Goal: Task Accomplishment & Management: Use online tool/utility

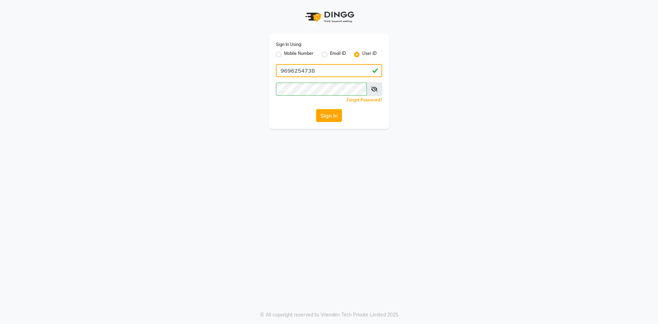
click at [312, 70] on input "9696254738" at bounding box center [329, 70] width 106 height 13
type input "neha@123"
click at [337, 111] on button "Sign In" at bounding box center [329, 115] width 26 height 13
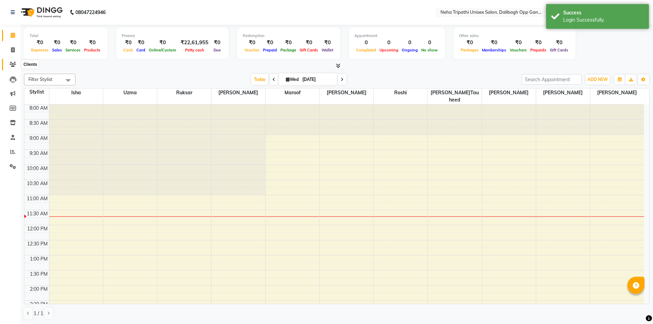
click at [16, 63] on icon at bounding box center [13, 64] width 7 height 5
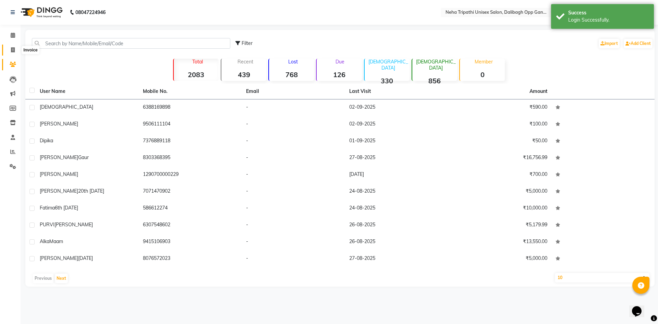
click at [12, 51] on icon at bounding box center [13, 49] width 4 height 5
select select "6624"
select select "service"
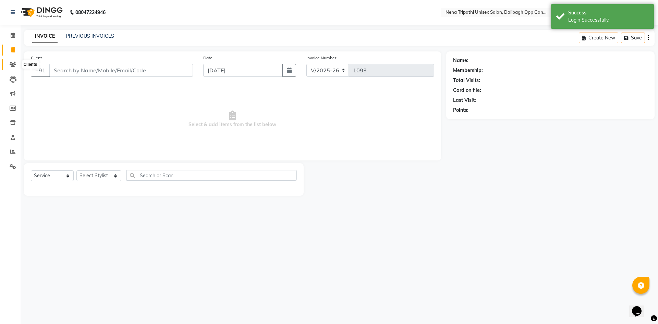
click at [9, 66] on span at bounding box center [13, 65] width 12 height 8
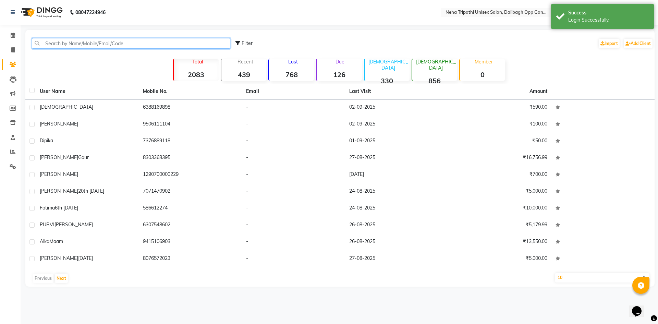
click at [58, 41] on input "text" at bounding box center [131, 43] width 198 height 11
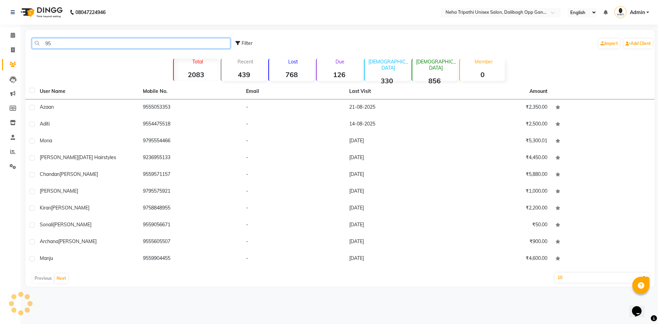
type input "9"
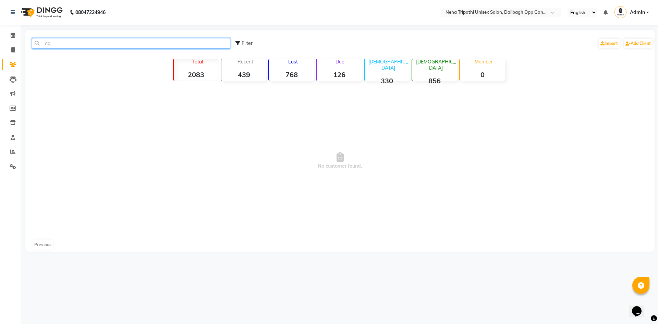
type input "c"
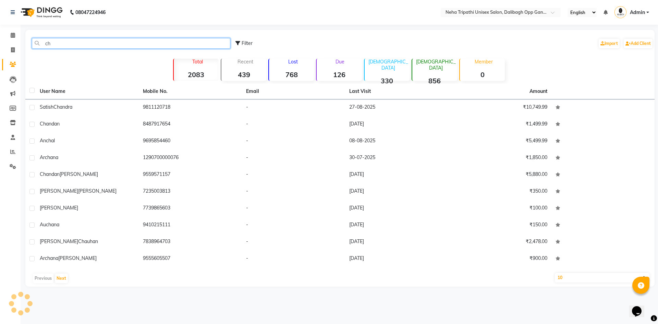
type input "c"
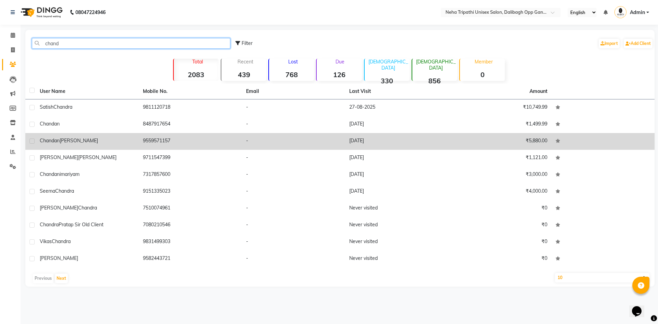
type input "chand"
click at [154, 136] on td "9559571157" at bounding box center [190, 141] width 103 height 17
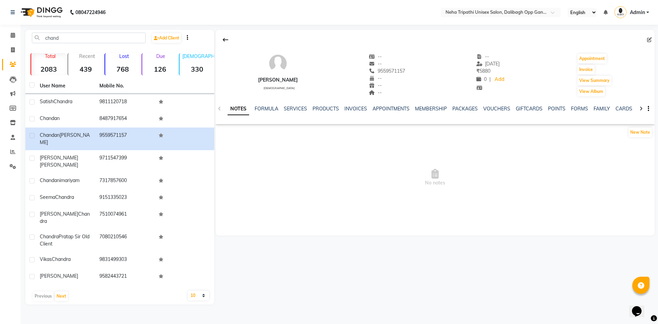
click at [294, 105] on div "NOTES FORMULA SERVICES PRODUCTS INVOICES APPOINTMENTS MEMBERSHIP PACKAGES VOUCH…" at bounding box center [435, 109] width 439 height 24
click at [297, 111] on link "SERVICES" at bounding box center [295, 109] width 23 height 6
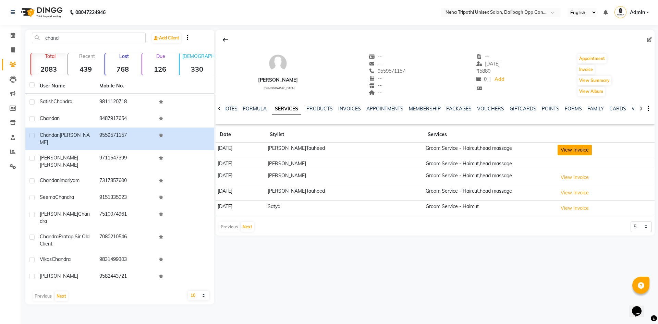
click at [575, 151] on button "View Invoice" at bounding box center [575, 150] width 34 height 11
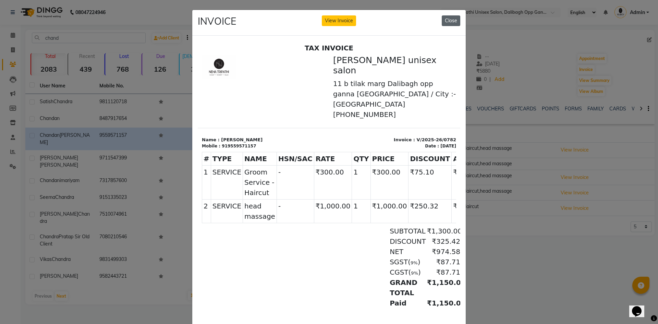
click at [455, 23] on button "Close" at bounding box center [451, 20] width 19 height 11
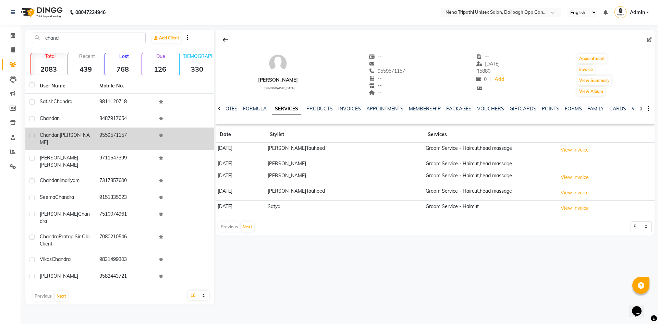
drag, startPoint x: 131, startPoint y: 133, endPoint x: 90, endPoint y: 133, distance: 41.1
click at [90, 133] on tr "[PERSON_NAME] 9559571157" at bounding box center [119, 138] width 189 height 23
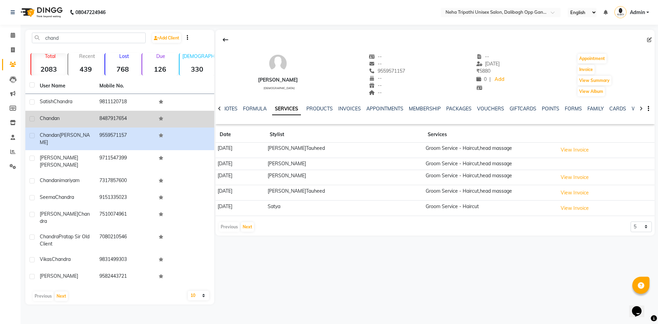
copy tr "9559571157"
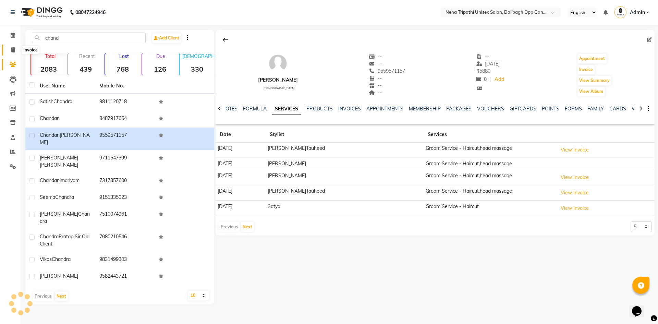
click at [14, 50] on icon at bounding box center [13, 49] width 4 height 5
select select "service"
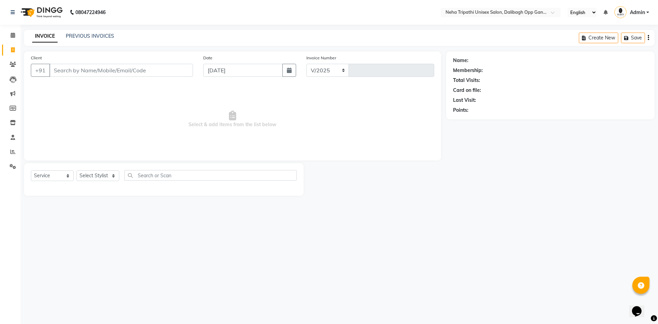
select select "6624"
type input "1093"
click at [59, 70] on input "Client" at bounding box center [121, 70] width 144 height 13
click at [84, 84] on span "[PERSON_NAME]" at bounding box center [80, 86] width 44 height 7
type input "9559571157"
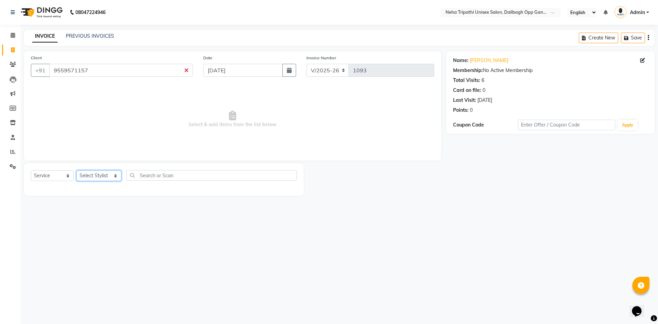
click at [97, 173] on select "Select Stylist [PERSON_NAME] isha [PERSON_NAME] [PERSON_NAME].Tauheed Roshi [PE…" at bounding box center [98, 175] width 45 height 11
select select "77204"
click at [76, 170] on select "Select Stylist [PERSON_NAME] isha [PERSON_NAME] [PERSON_NAME].Tauheed Roshi [PE…" at bounding box center [98, 175] width 45 height 11
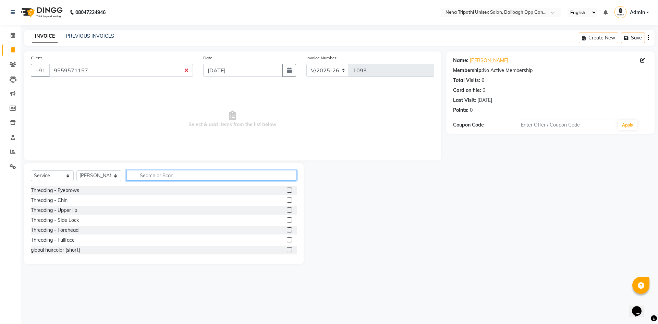
click at [133, 172] on input "text" at bounding box center [211, 175] width 170 height 11
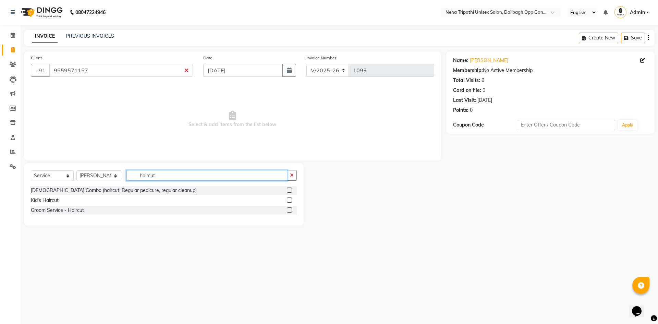
type input "haircut"
click at [289, 211] on label at bounding box center [289, 209] width 5 height 5
click at [289, 211] on input "checkbox" at bounding box center [289, 210] width 4 height 4
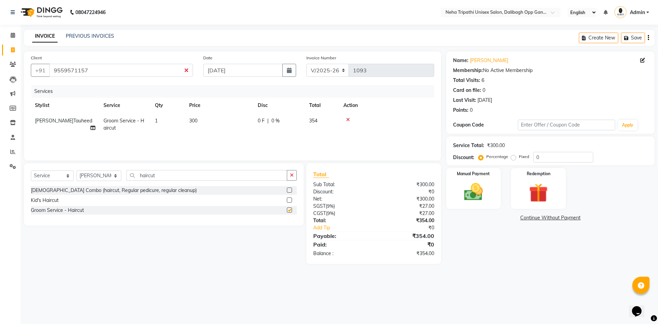
checkbox input "false"
click at [519, 157] on label "Fixed" at bounding box center [524, 157] width 10 height 6
click at [513, 157] on input "Fixed" at bounding box center [514, 156] width 5 height 5
radio input "true"
click at [543, 157] on input "0" at bounding box center [563, 157] width 60 height 11
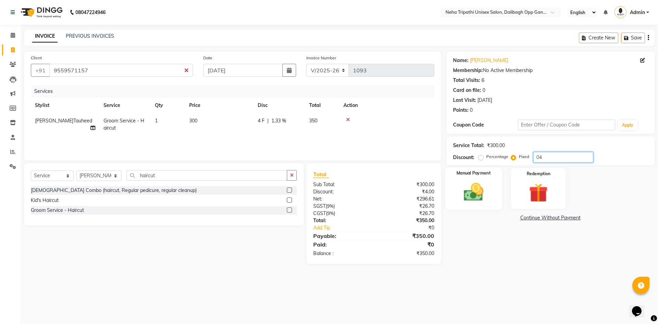
type input "04"
click at [481, 188] on img at bounding box center [473, 192] width 32 height 23
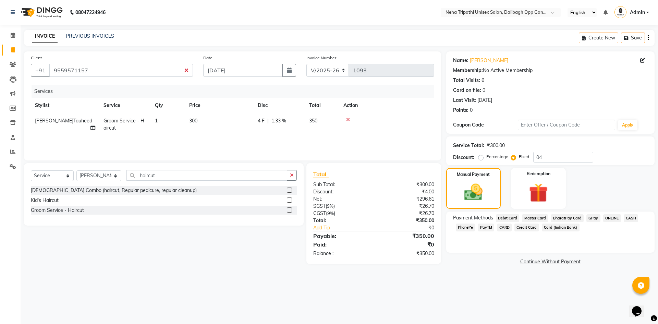
click at [630, 218] on span "CASH" at bounding box center [631, 218] width 15 height 8
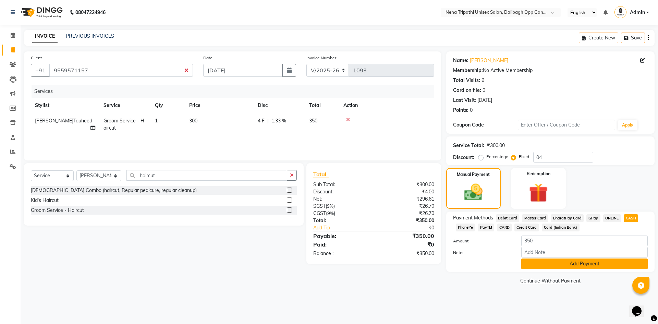
click at [576, 264] on button "Add Payment" at bounding box center [584, 263] width 126 height 11
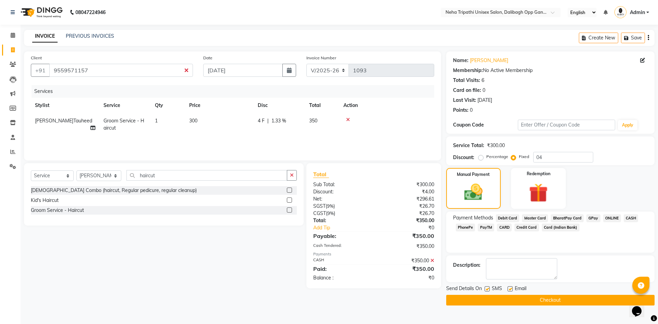
click at [537, 301] on button "Checkout" at bounding box center [550, 300] width 208 height 11
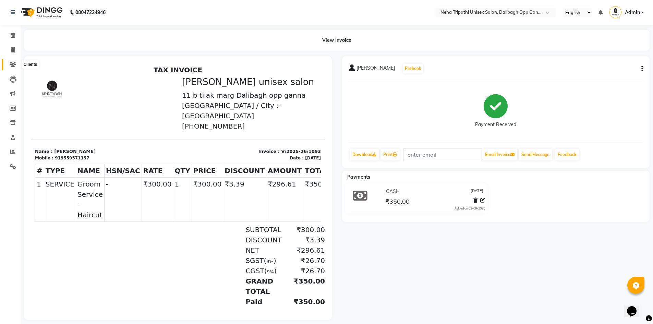
click at [16, 66] on icon at bounding box center [13, 64] width 7 height 5
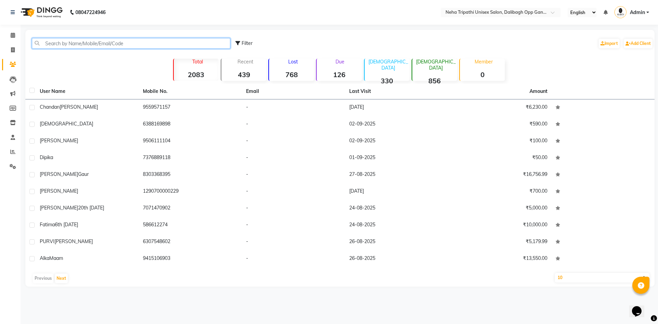
click at [74, 42] on input "text" at bounding box center [131, 43] width 198 height 11
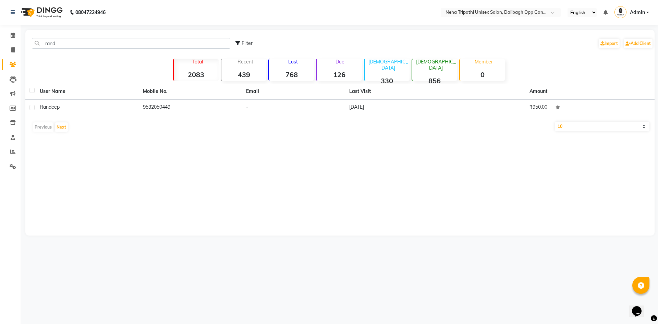
click at [175, 65] on div "Total 2083" at bounding box center [196, 70] width 46 height 22
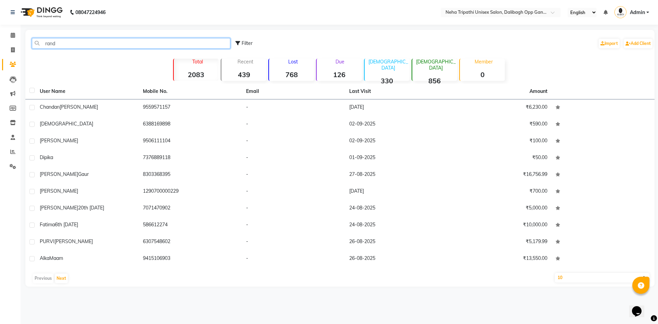
click at [66, 44] on input "rand" at bounding box center [131, 43] width 198 height 11
type input "rand"
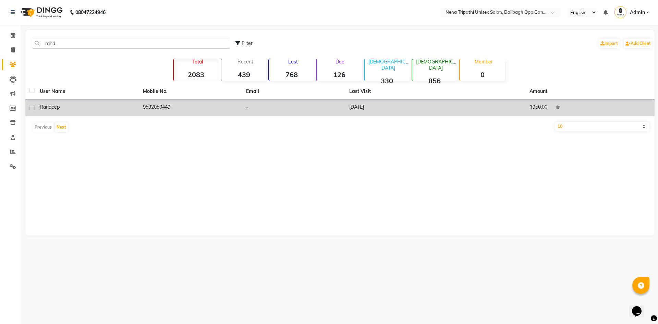
click at [95, 107] on div "Randeep" at bounding box center [87, 106] width 95 height 7
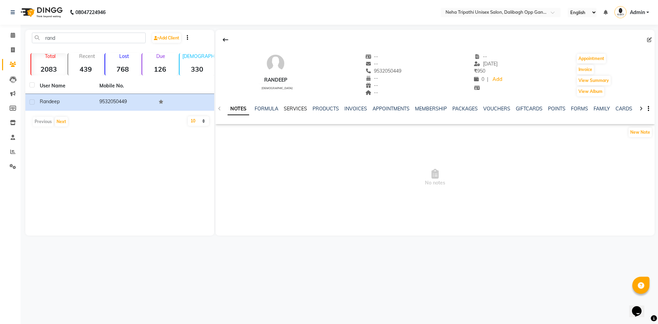
click at [295, 111] on link "SERVICES" at bounding box center [295, 109] width 23 height 6
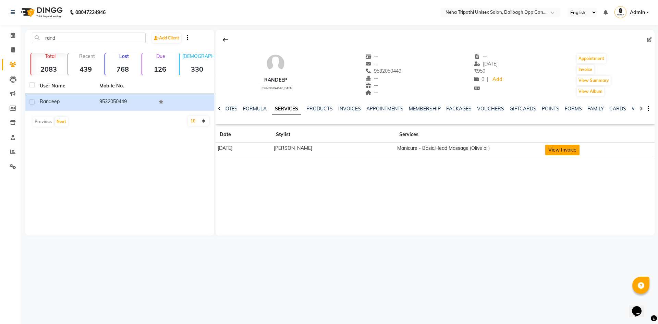
click at [556, 149] on button "View Invoice" at bounding box center [562, 150] width 34 height 11
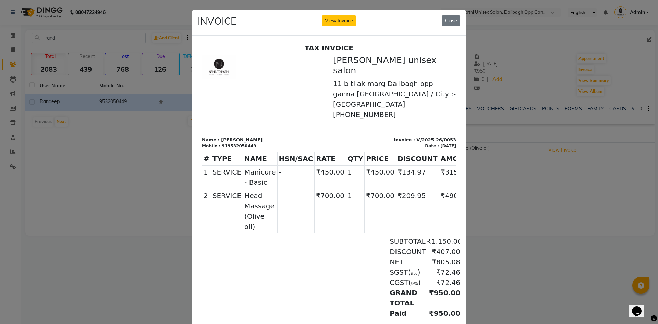
click at [497, 222] on ngb-modal-window "INVOICE View Invoice Close" at bounding box center [329, 162] width 658 height 324
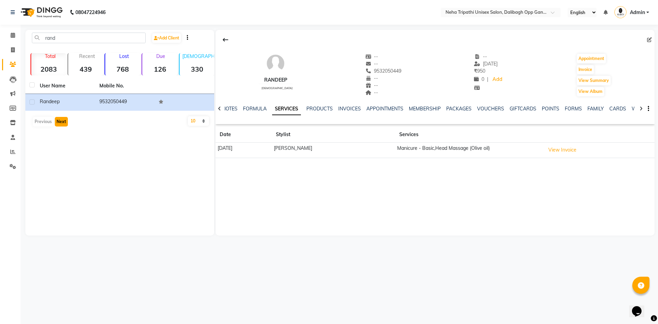
click at [62, 120] on button "Next" at bounding box center [61, 122] width 13 height 10
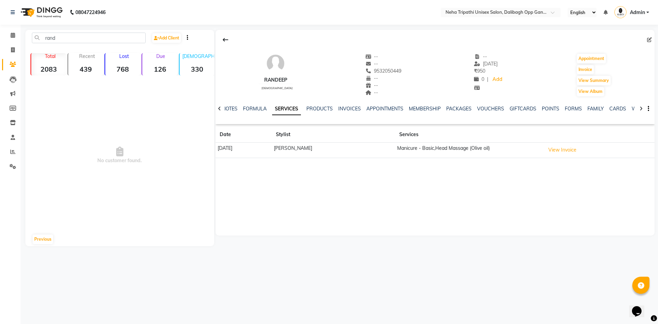
click at [60, 32] on div "rand Add Client Total 2083 Recent 439 Lost 768 Due 126 [DEMOGRAPHIC_DATA] 330 […" at bounding box center [119, 138] width 189 height 216
click at [13, 47] on icon at bounding box center [13, 49] width 4 height 5
select select "service"
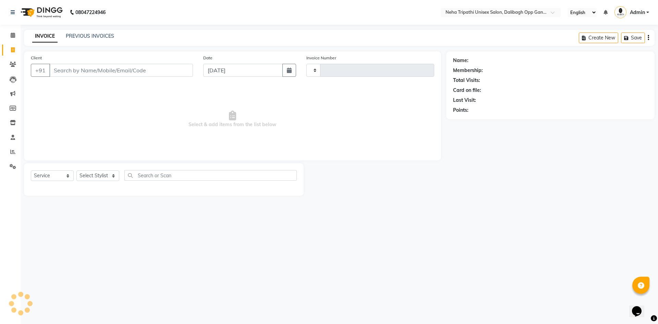
type input "1094"
select select "6624"
click at [71, 71] on input "Client" at bounding box center [121, 70] width 144 height 13
click at [11, 64] on icon at bounding box center [13, 64] width 7 height 5
